Goal: Task Accomplishment & Management: Manage account settings

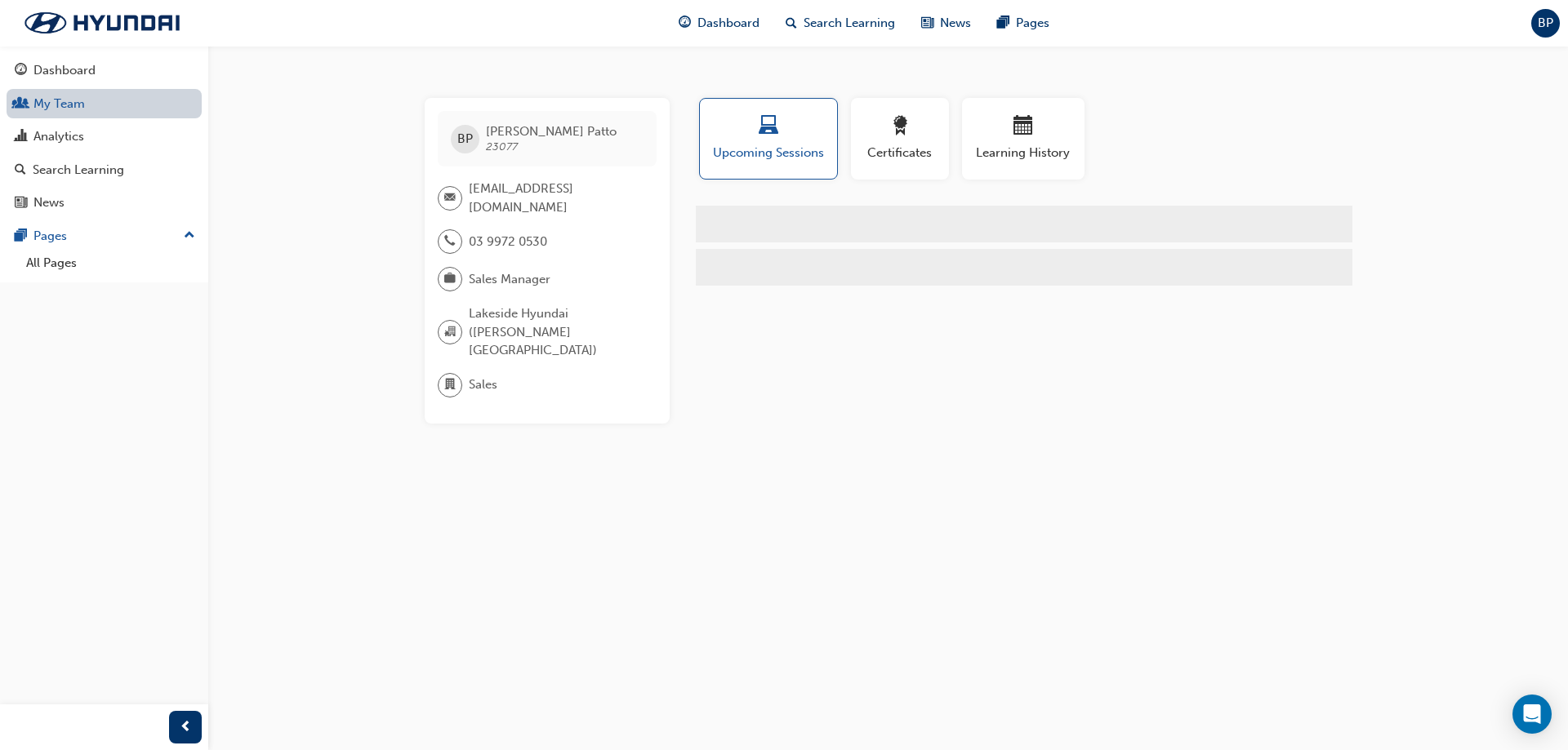
click at [87, 109] on link "My Team" at bounding box center [104, 104] width 196 height 30
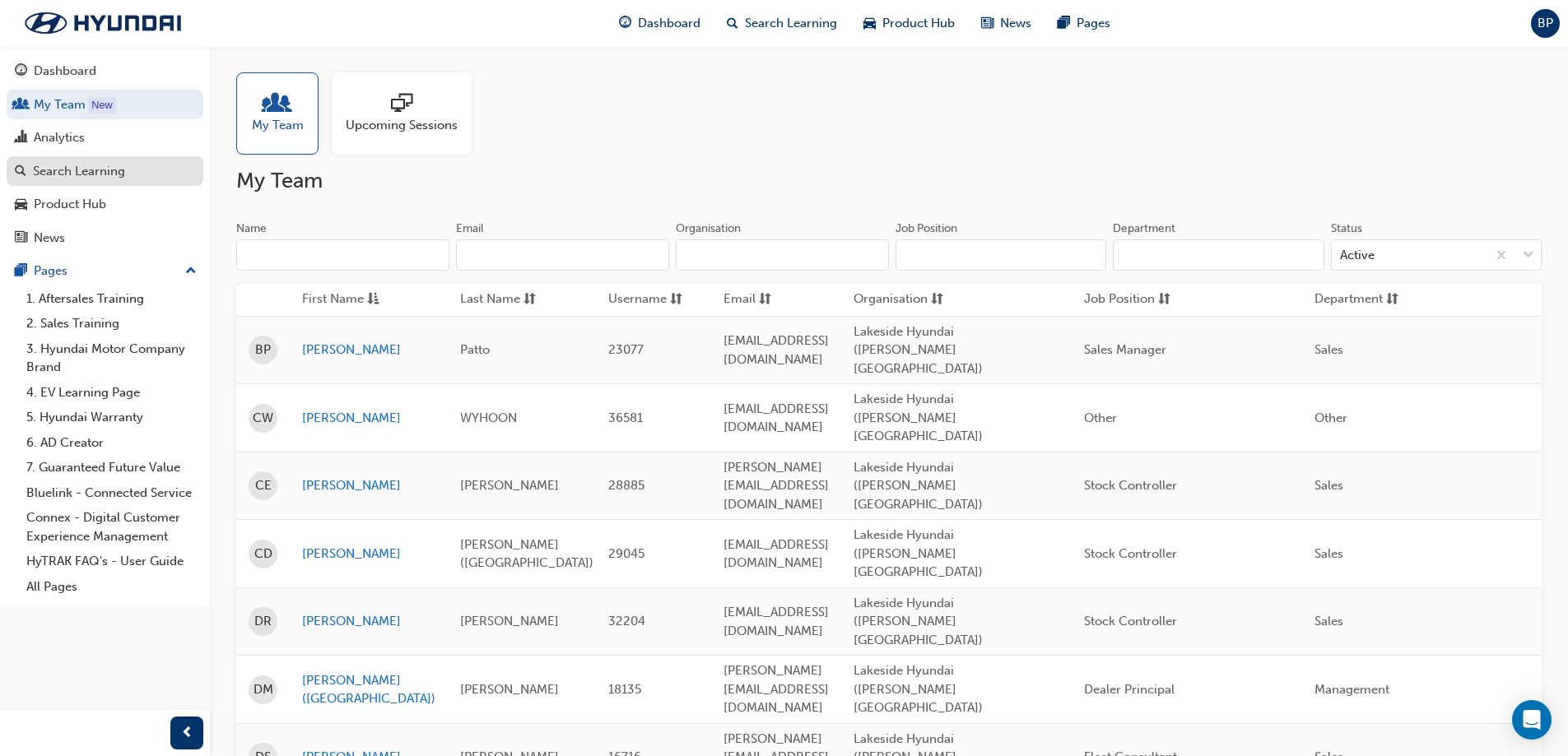
click at [86, 170] on div "Search Learning" at bounding box center [79, 171] width 93 height 19
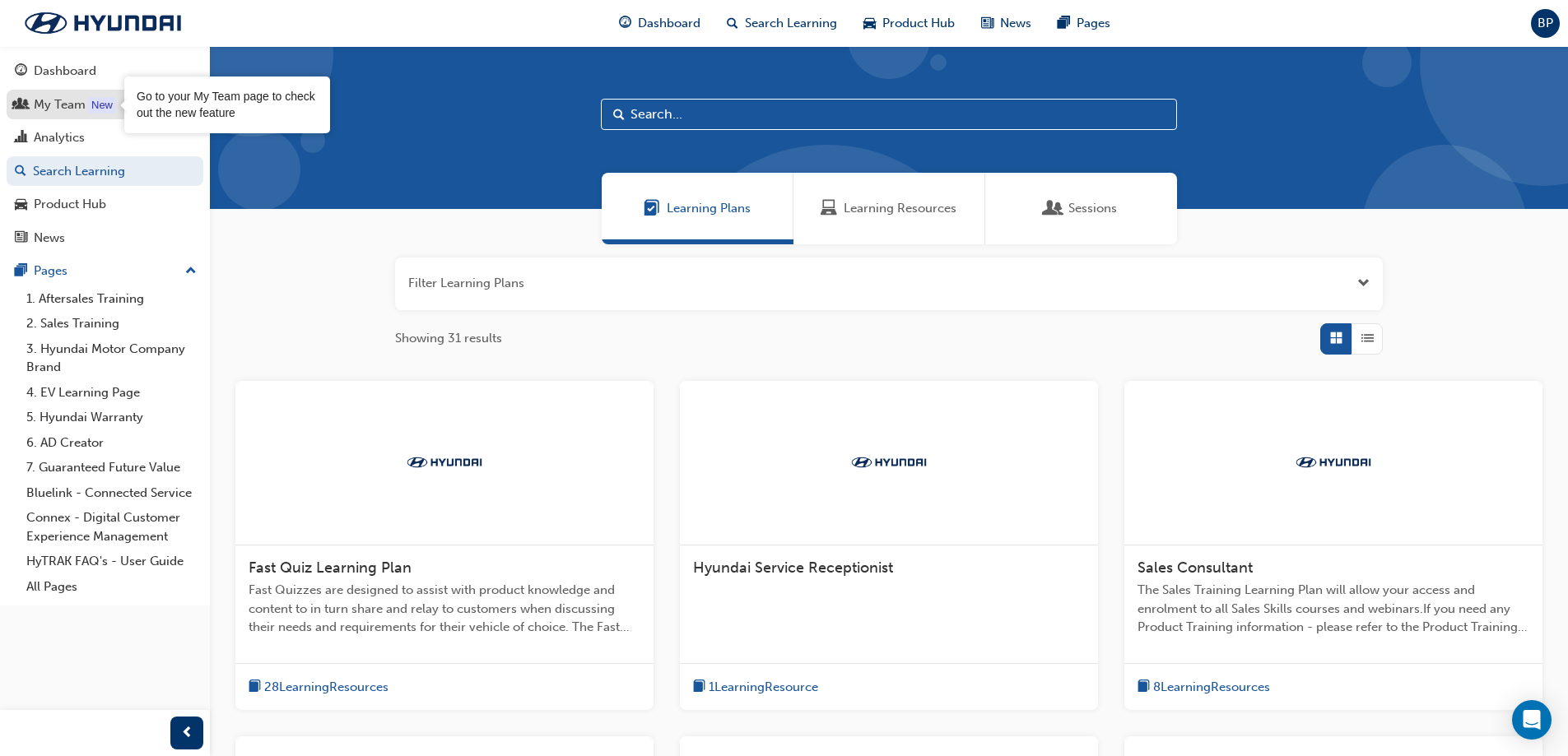
click at [98, 99] on div "New" at bounding box center [102, 105] width 28 height 16
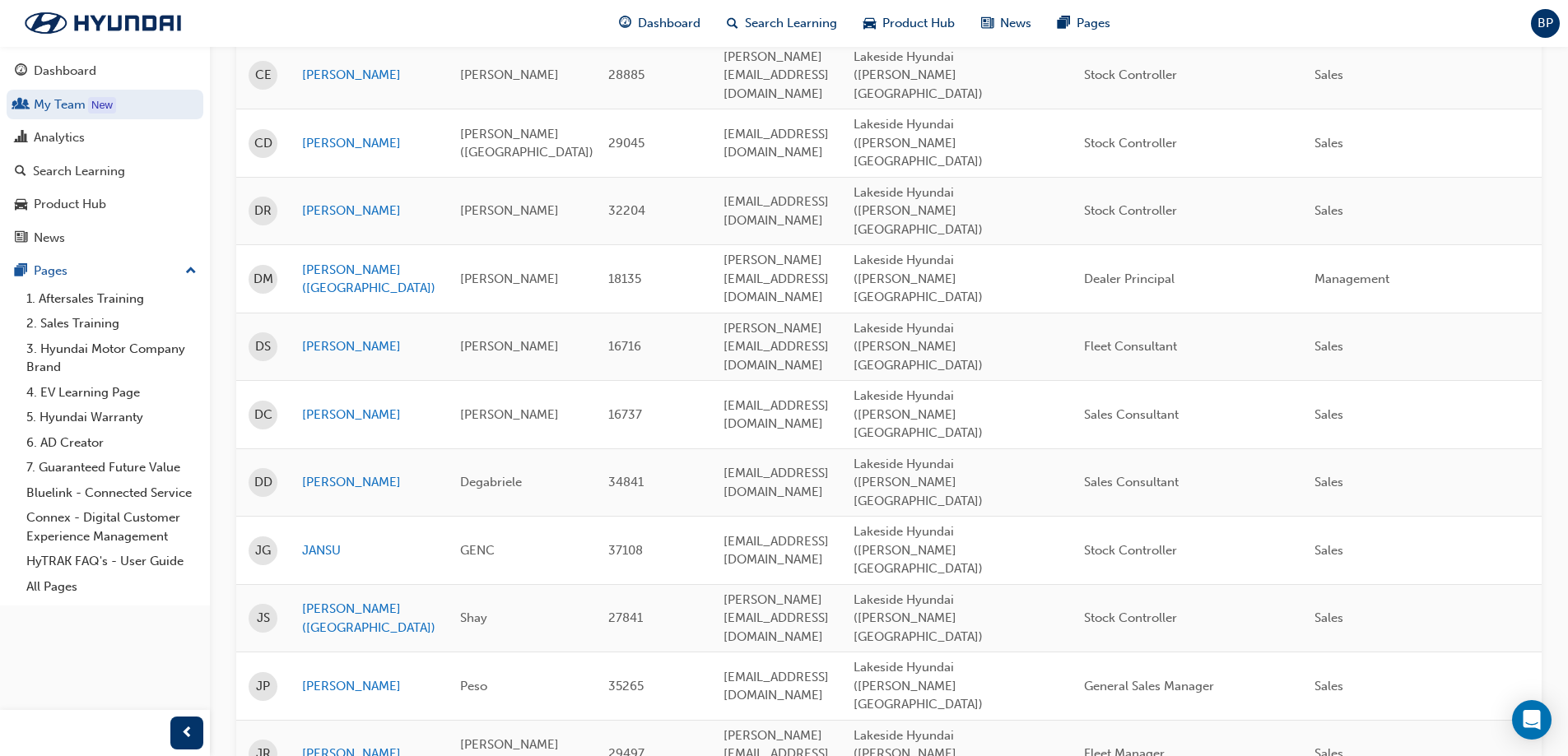
scroll to position [411, 0]
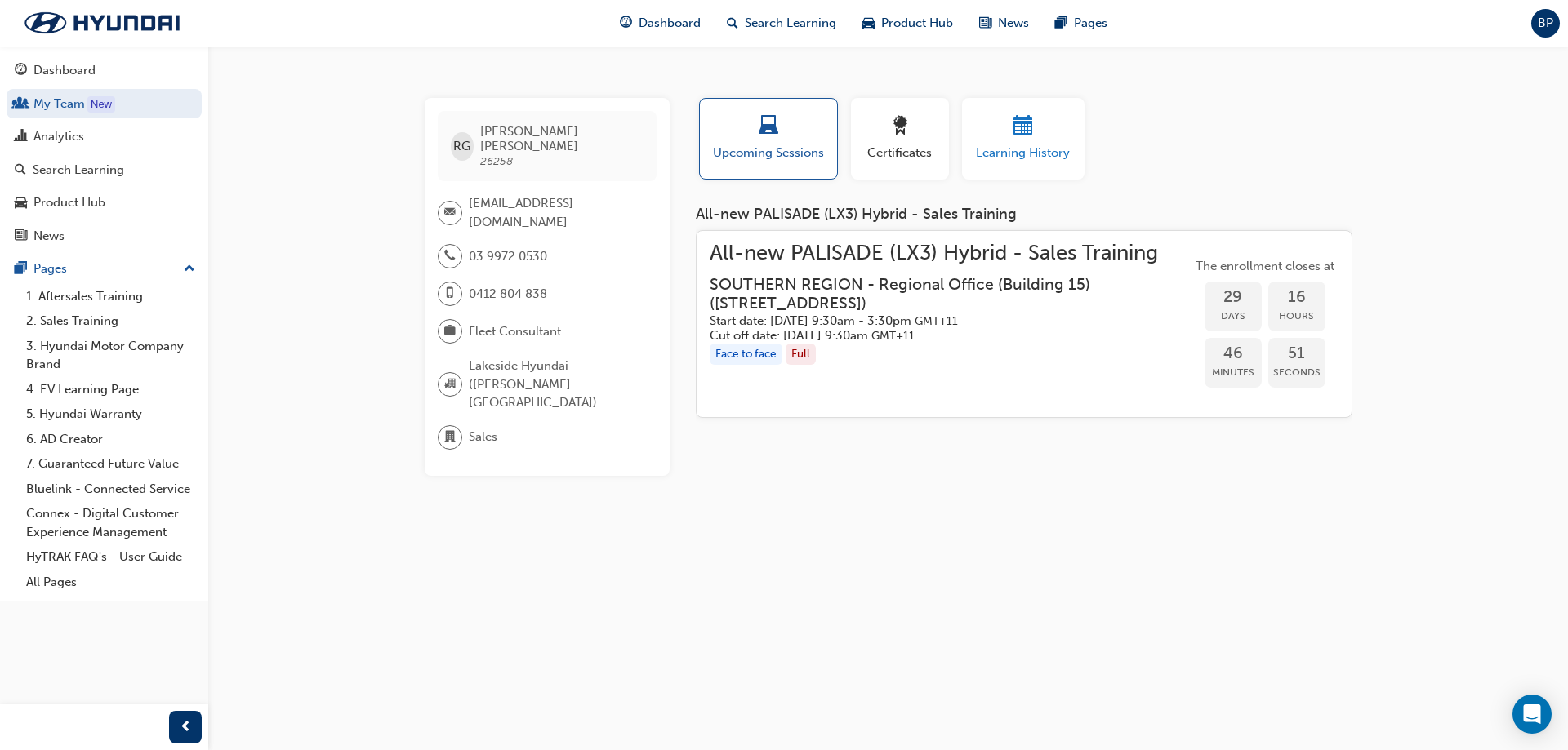
click at [1009, 130] on div "button" at bounding box center [1023, 128] width 98 height 25
